Goal: Find specific page/section: Find specific page/section

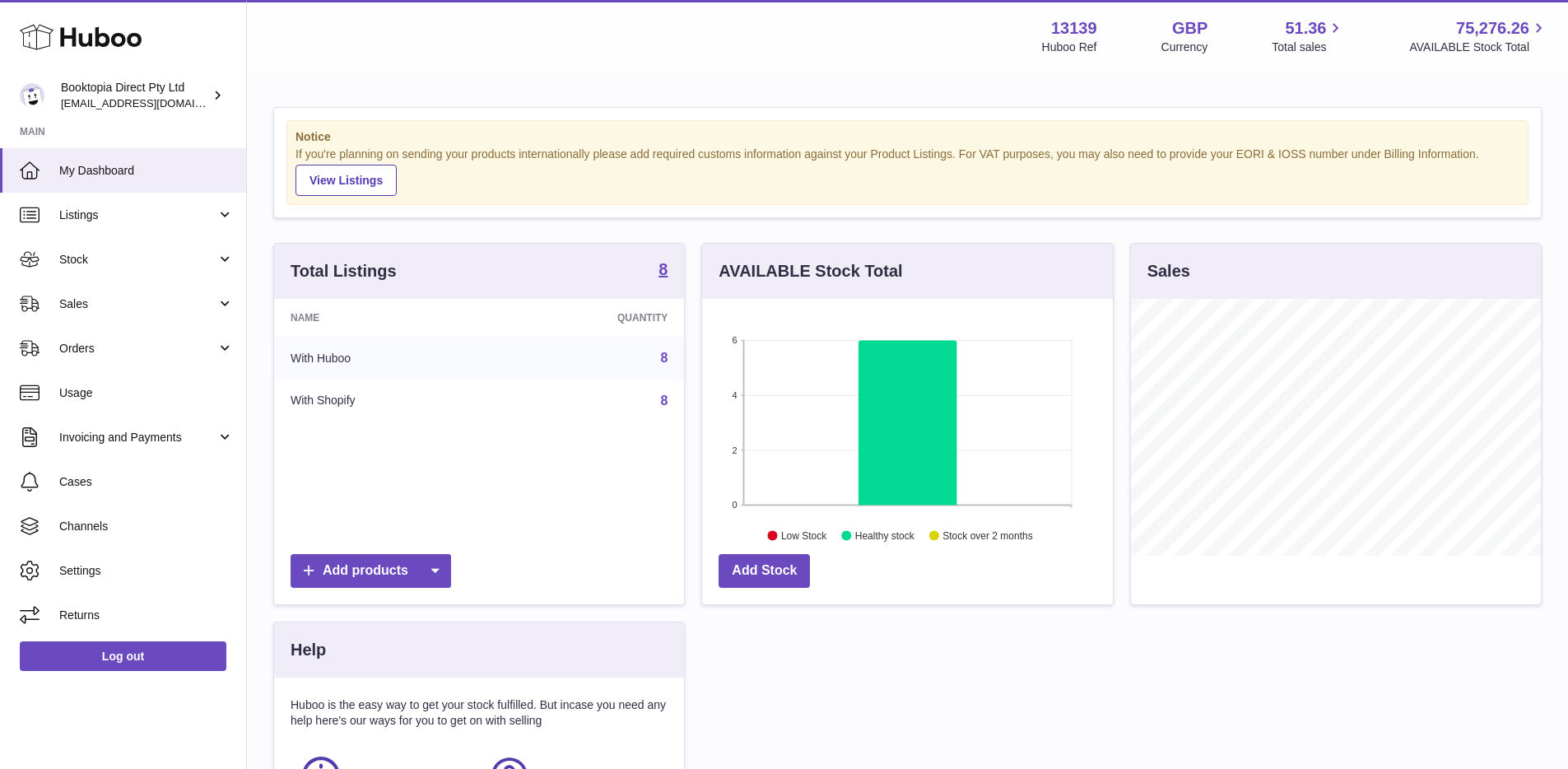
scroll to position [257, 411]
click at [137, 296] on span "Sales" at bounding box center [138, 304] width 157 height 15
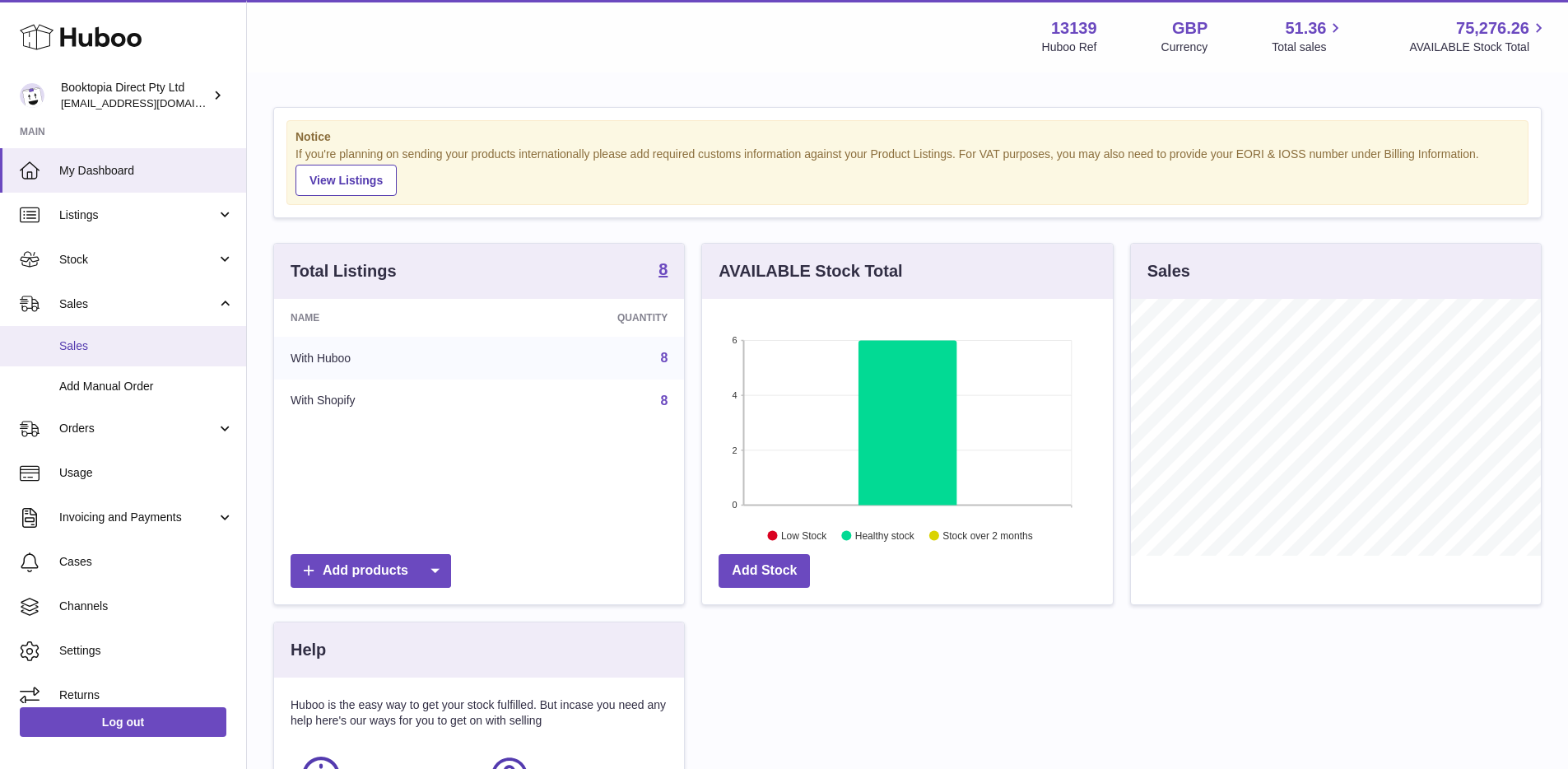
click at [138, 348] on span "Sales" at bounding box center [147, 346] width 174 height 15
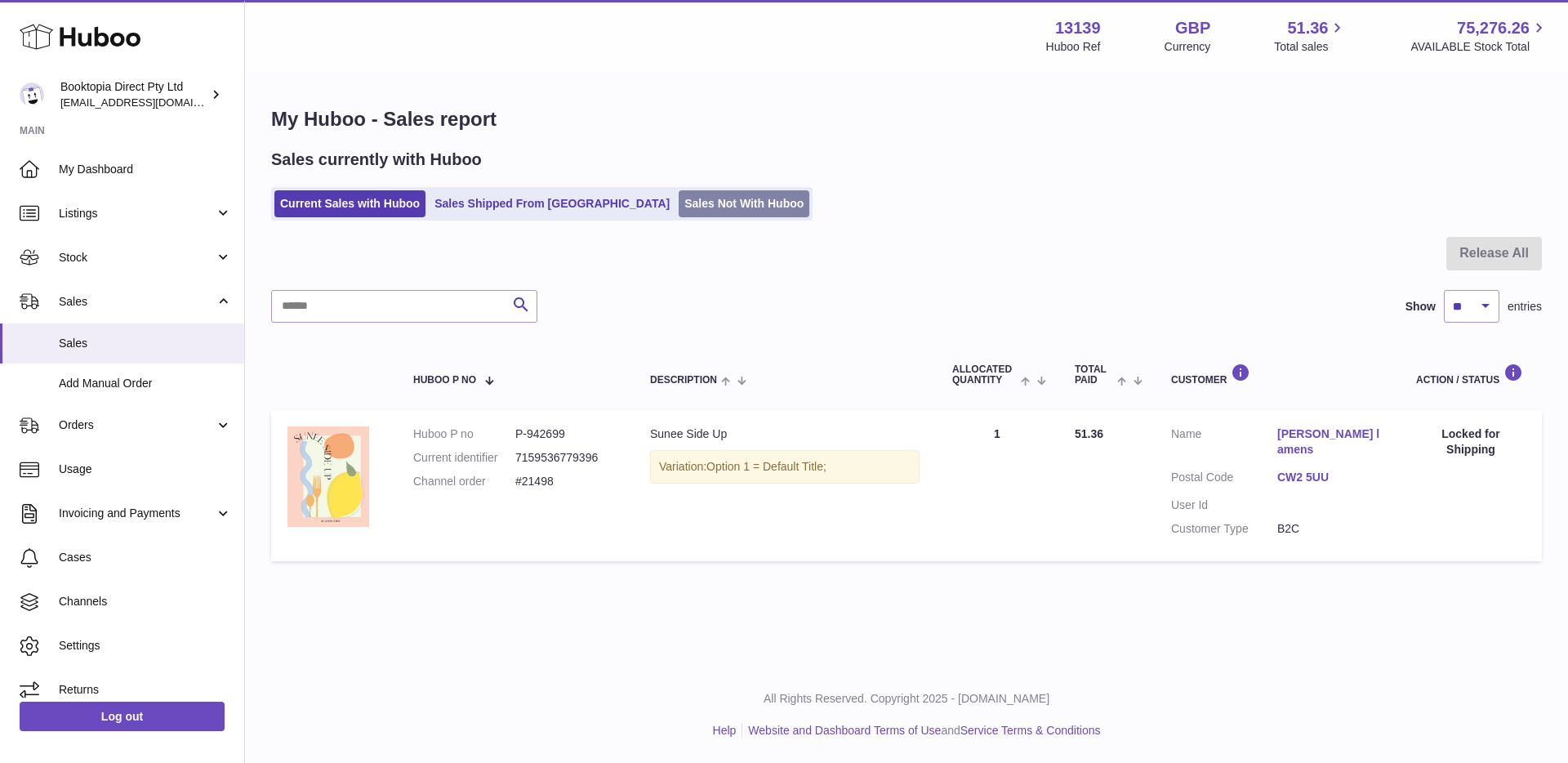
click at [679, 199] on link "Sales Not With Huboo" at bounding box center [744, 204] width 130 height 27
